Goal: Task Accomplishment & Management: Complete application form

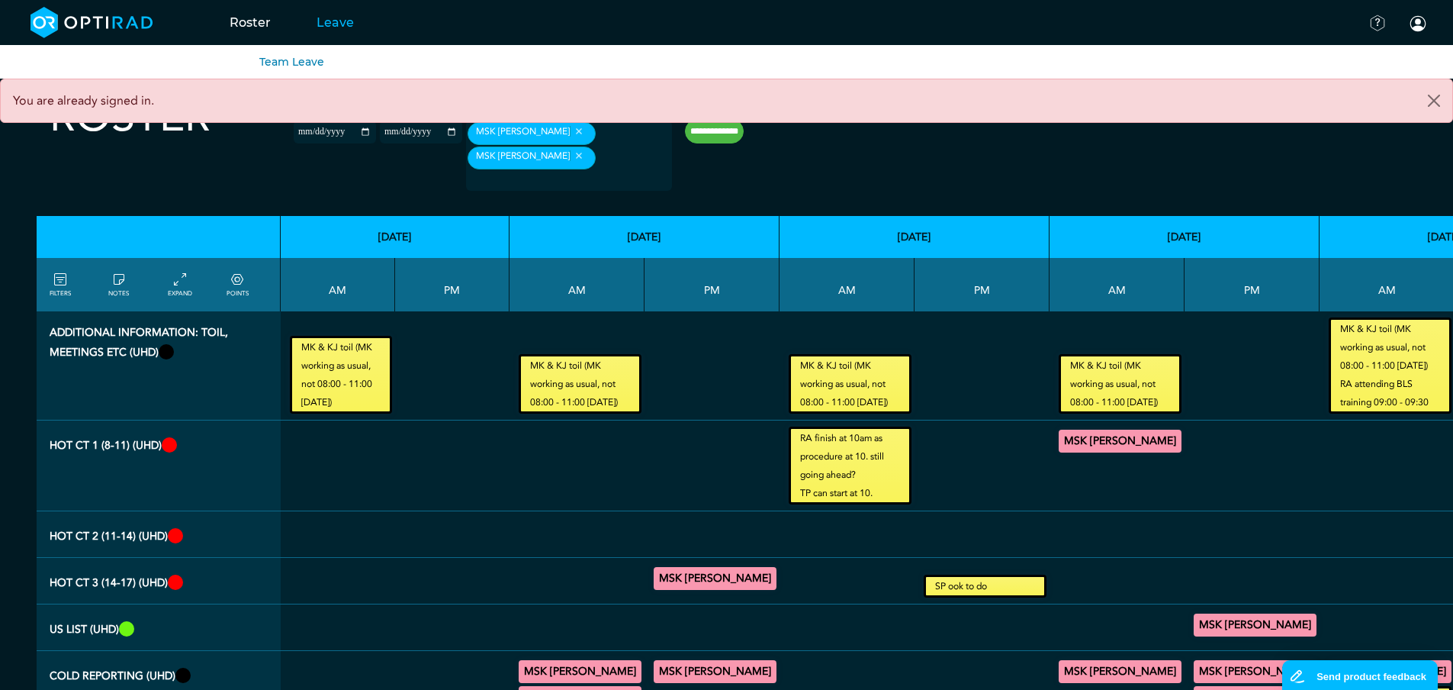
click at [336, 26] on link "Leave" at bounding box center [335, 22] width 83 height 60
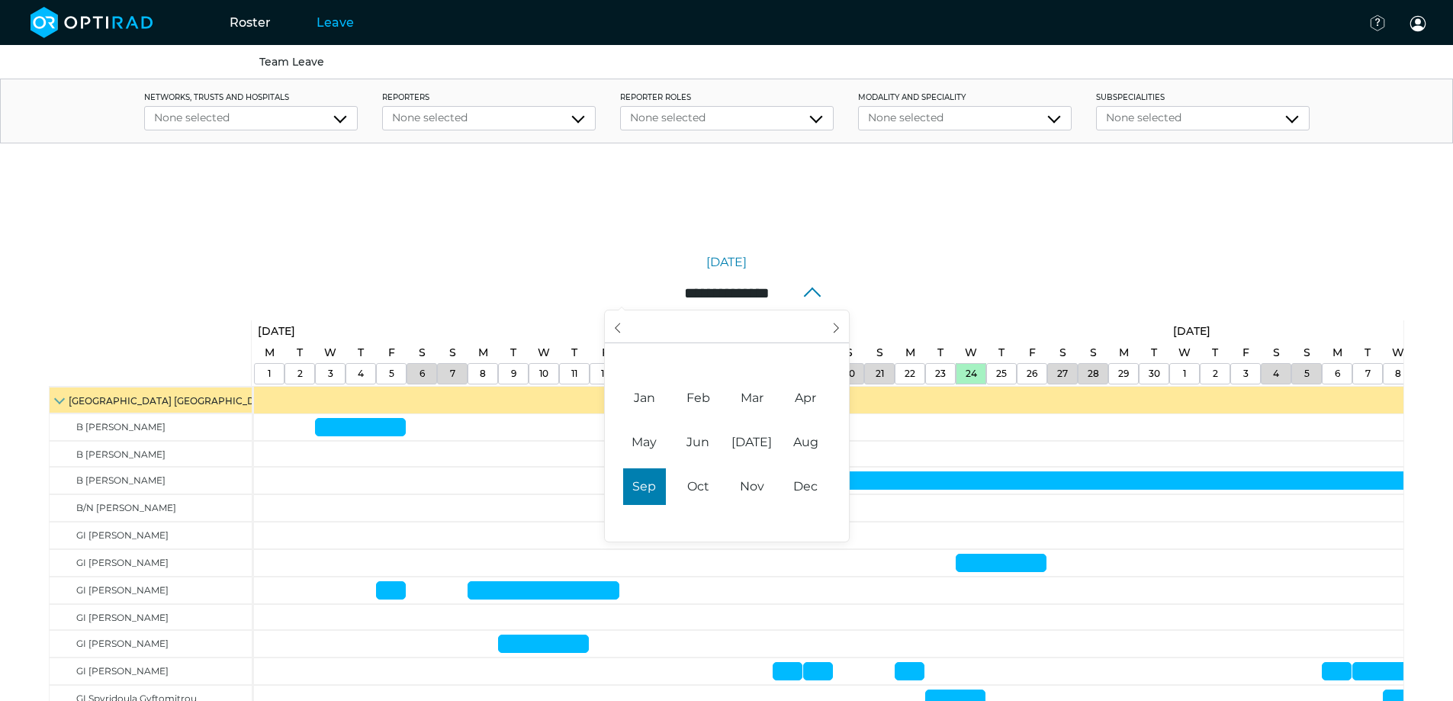
click at [693, 291] on input "**********" at bounding box center [727, 293] width 244 height 32
click at [696, 487] on span "Oct" at bounding box center [698, 486] width 43 height 37
type input "**********"
